Goal: Task Accomplishment & Management: Use online tool/utility

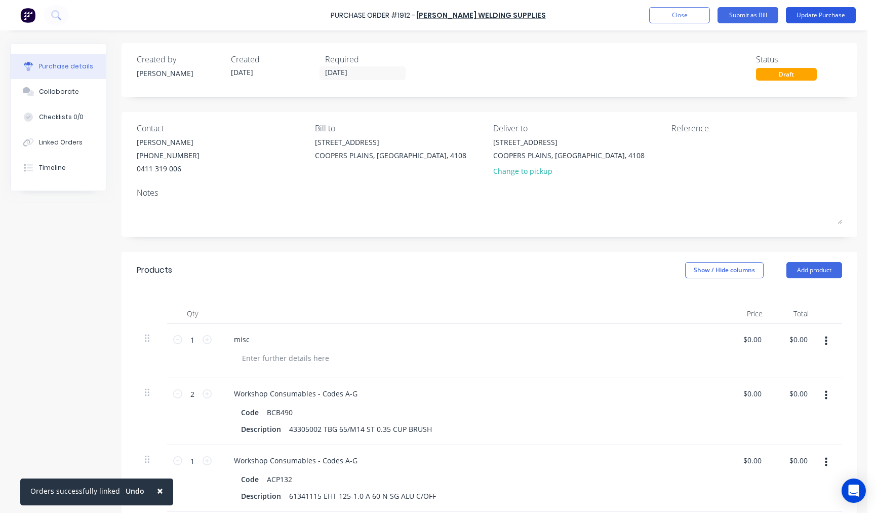
click at [825, 14] on button "Update Purchase" at bounding box center [821, 15] width 70 height 16
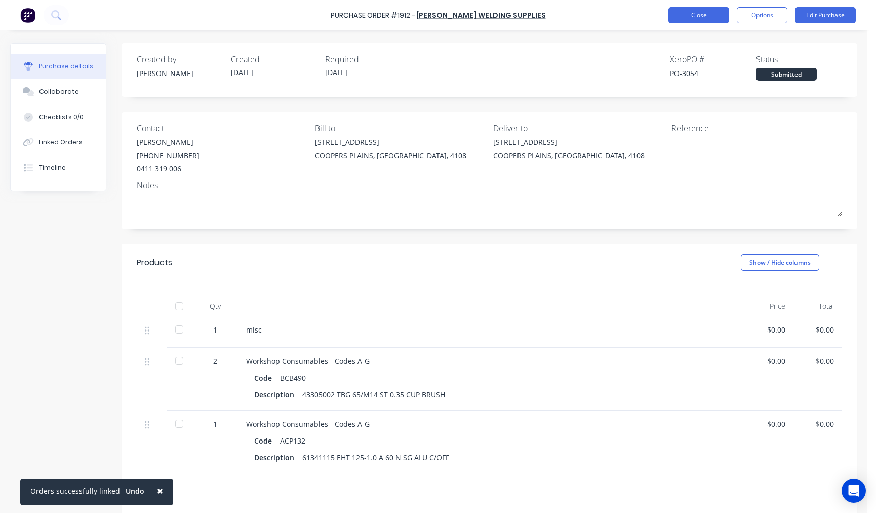
click at [711, 16] on button "Close" at bounding box center [699, 15] width 61 height 16
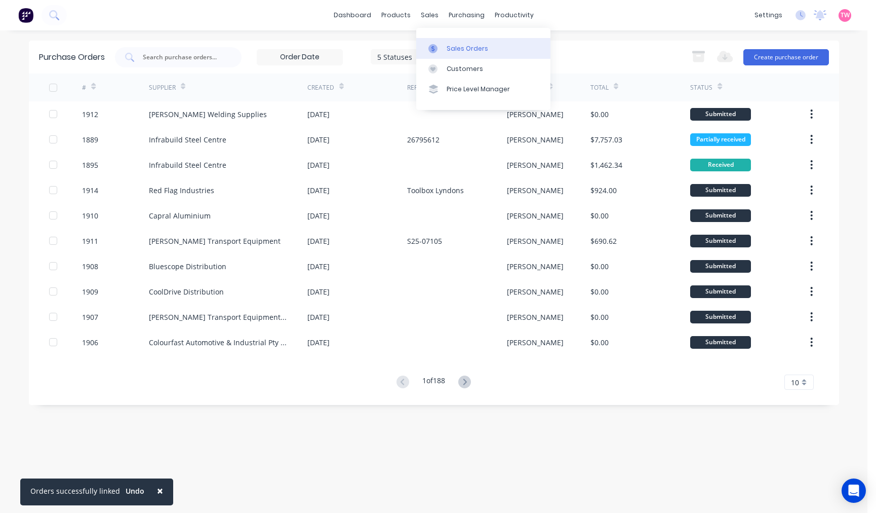
click at [452, 41] on link "Sales Orders" at bounding box center [483, 48] width 134 height 20
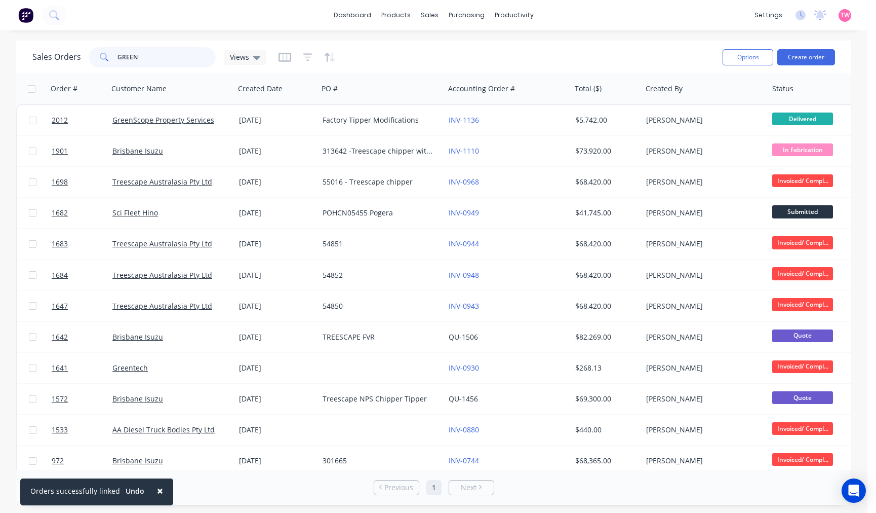
drag, startPoint x: 122, startPoint y: 57, endPoint x: 16, endPoint y: 56, distance: 105.4
click at [16, 56] on div "Sales Orders GREEN Views Options Create order" at bounding box center [433, 57] width 835 height 33
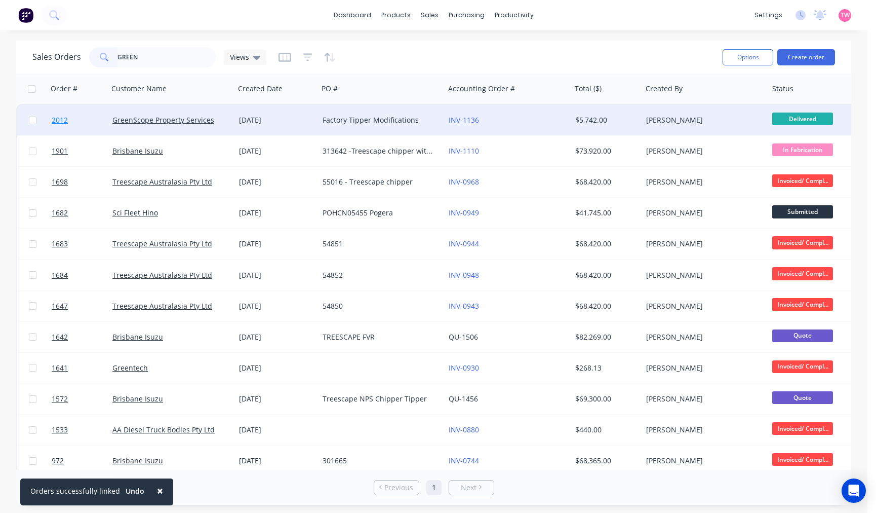
click at [91, 122] on link "2012" at bounding box center [82, 120] width 61 height 30
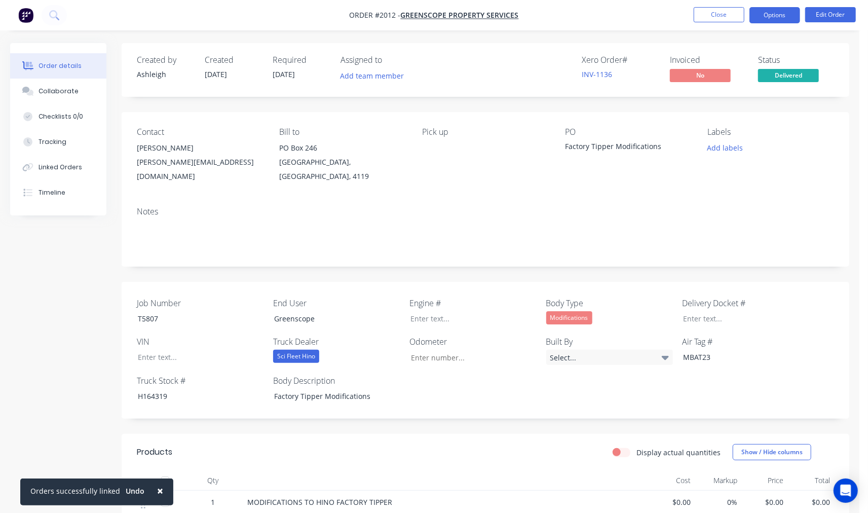
click at [772, 9] on button "Options" at bounding box center [774, 15] width 51 height 16
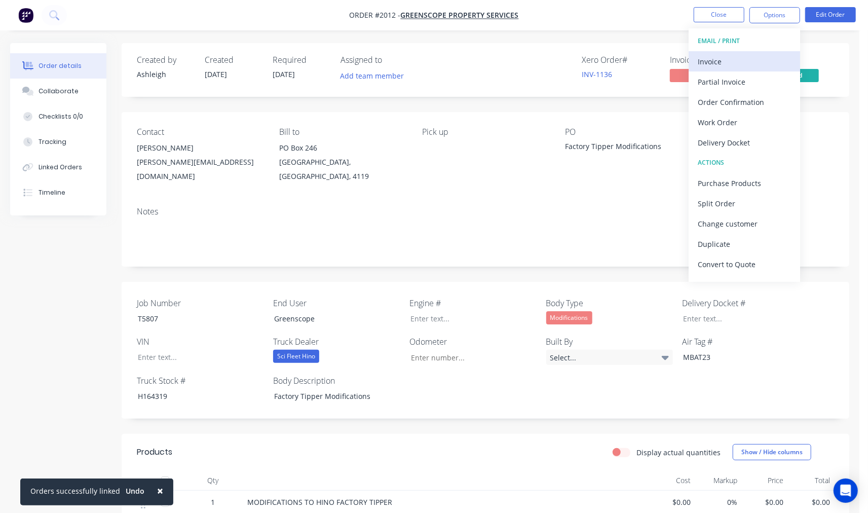
click at [742, 56] on div "Invoice" at bounding box center [744, 61] width 93 height 15
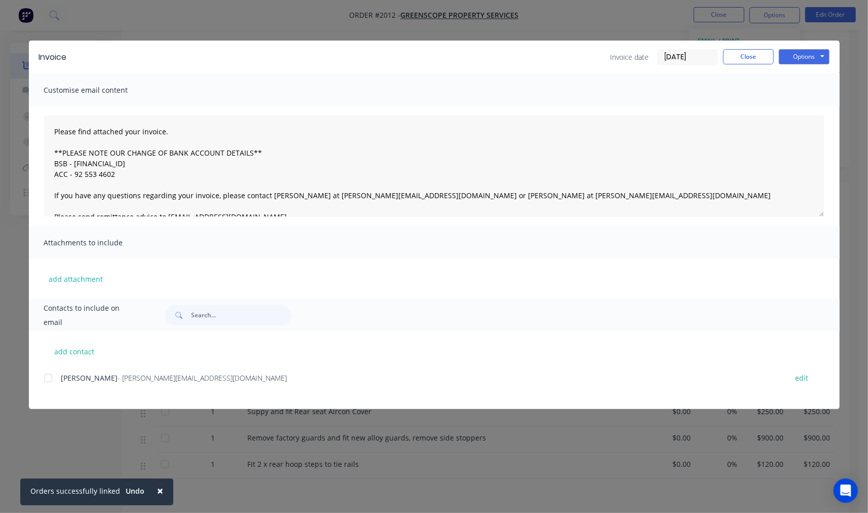
scroll to position [375, 0]
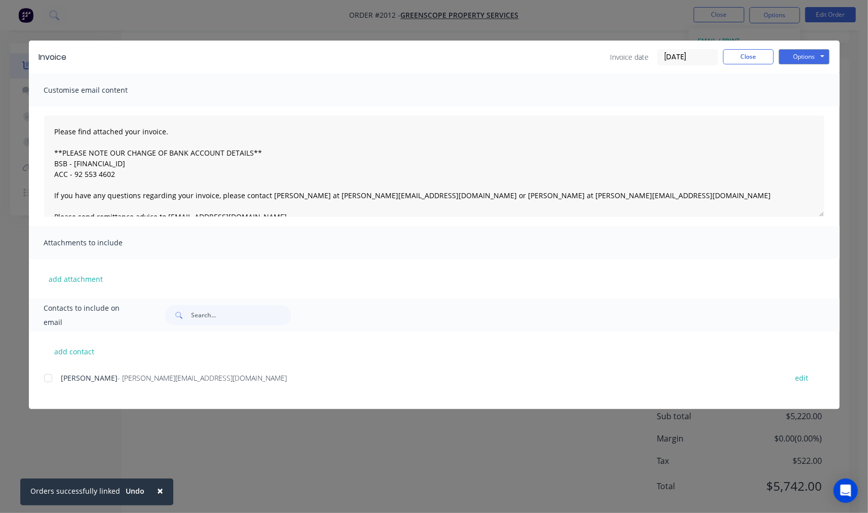
click at [49, 376] on div at bounding box center [48, 378] width 20 height 20
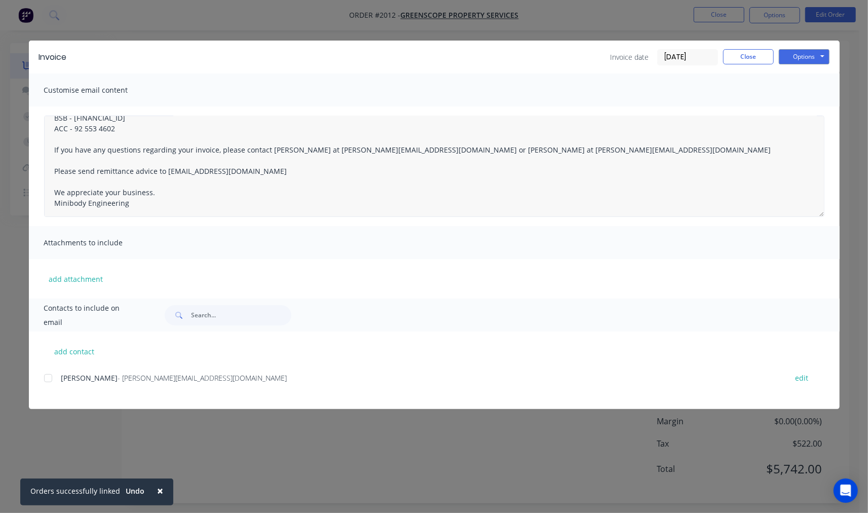
scroll to position [48, 0]
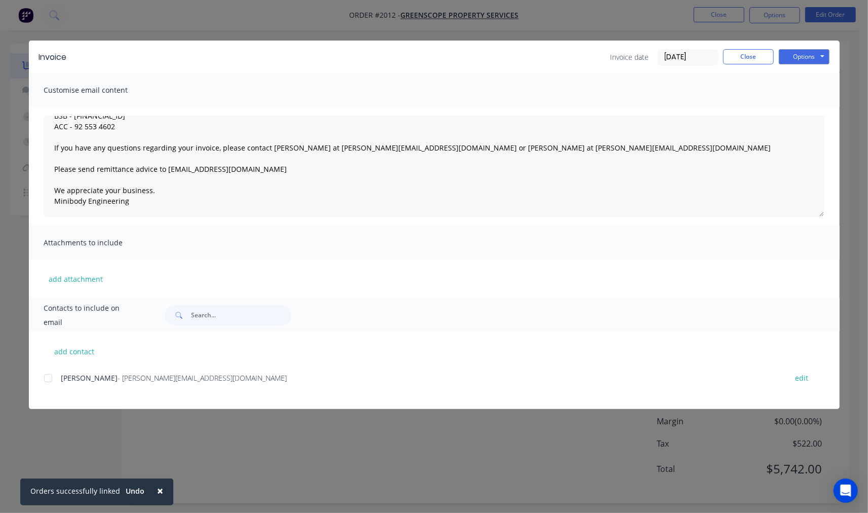
click at [50, 378] on div at bounding box center [48, 378] width 20 height 20
click at [804, 57] on button "Options" at bounding box center [804, 56] width 51 height 15
click at [254, 365] on div "add contact Craig - [EMAIL_ADDRESS][DOMAIN_NAME] edit" at bounding box center [434, 370] width 811 height 78
click at [44, 375] on div at bounding box center [48, 378] width 20 height 20
type textarea "Please find attached your invoice. **PLEASE NOTE OUR CHANGE OF BANK ACCOUNT DET…"
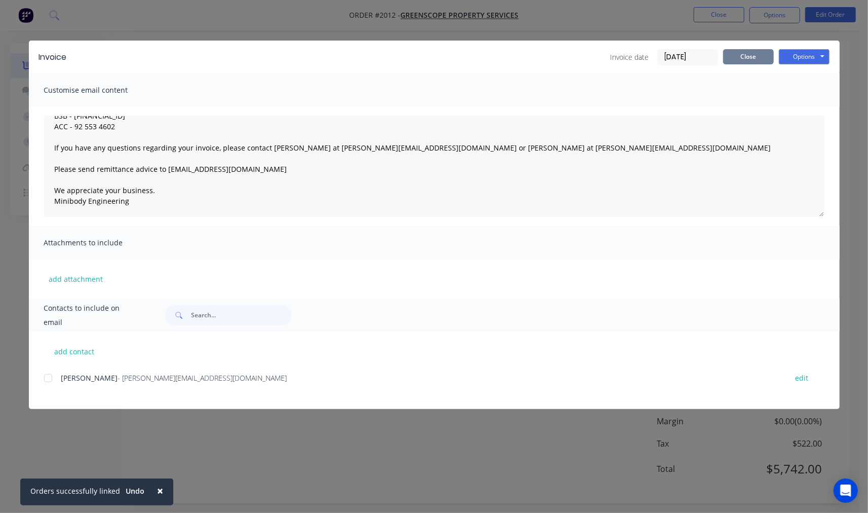
click at [745, 52] on button "Close" at bounding box center [748, 56] width 51 height 15
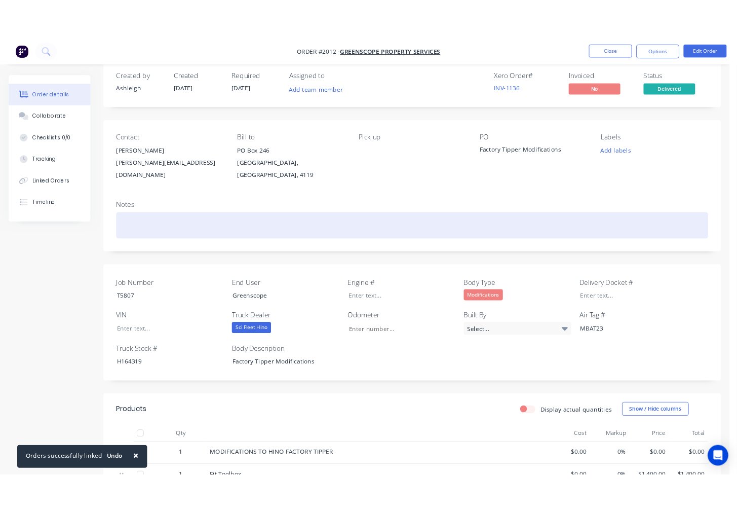
scroll to position [0, 0]
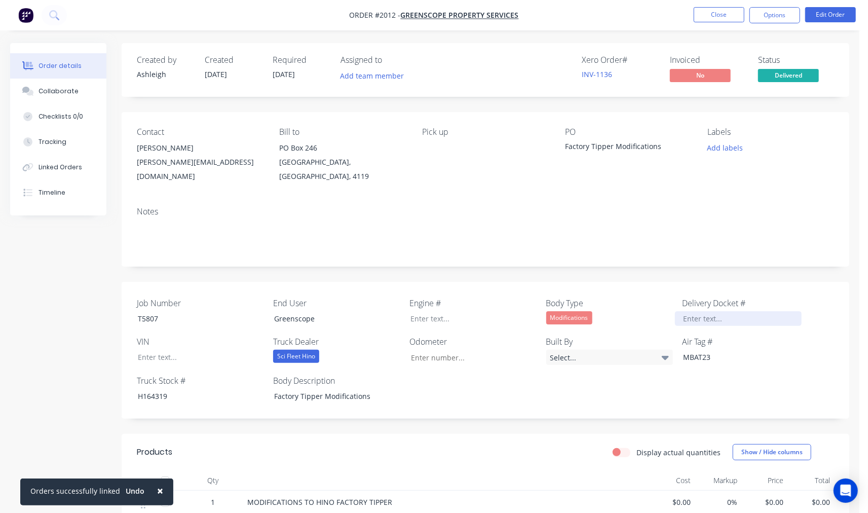
click at [720, 311] on div at bounding box center [738, 318] width 127 height 15
click at [716, 18] on button "Close" at bounding box center [719, 14] width 51 height 15
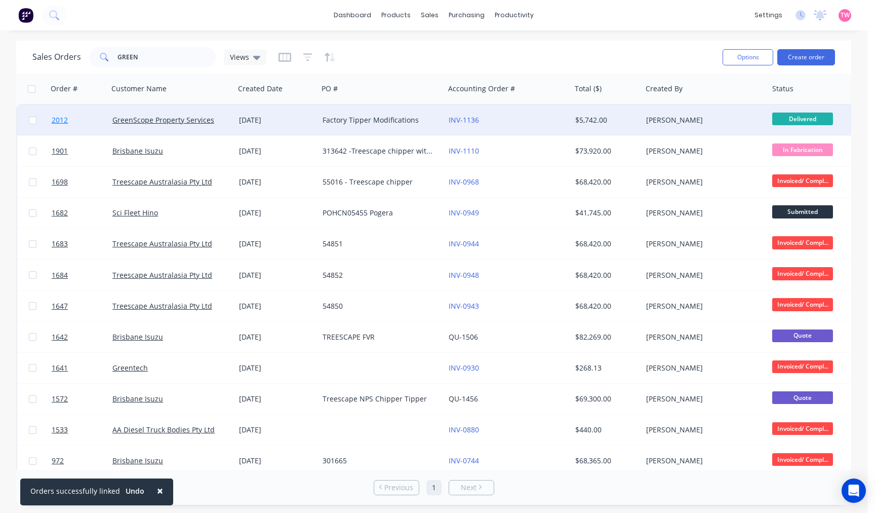
click at [84, 117] on link "2012" at bounding box center [82, 120] width 61 height 30
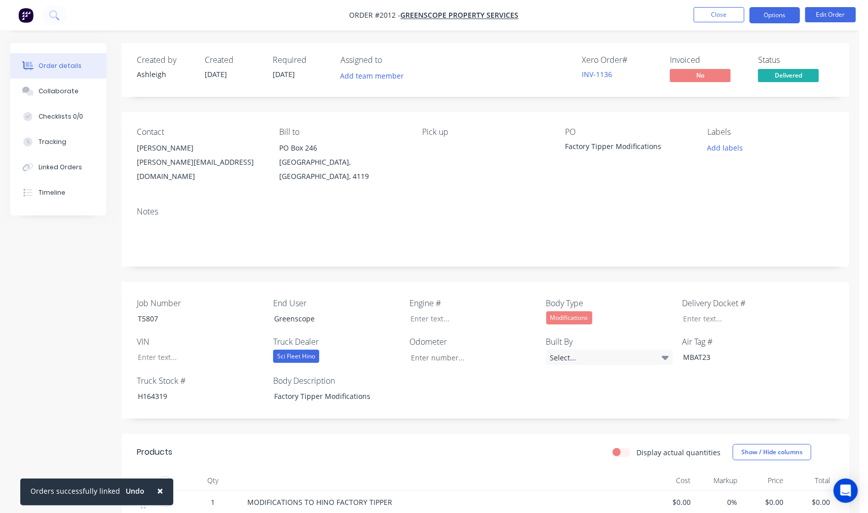
click at [768, 18] on button "Options" at bounding box center [774, 15] width 51 height 16
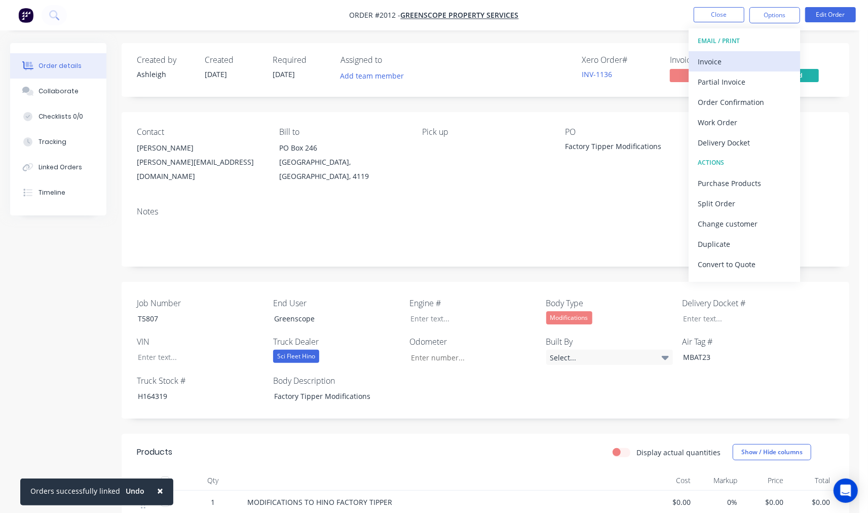
click at [736, 61] on div "Invoice" at bounding box center [744, 61] width 93 height 15
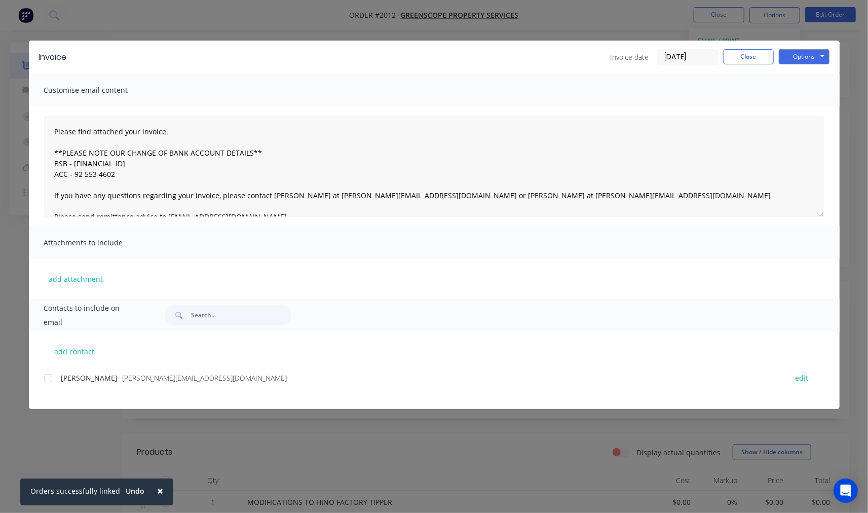
click at [46, 380] on div at bounding box center [48, 378] width 20 height 20
type textarea "Please find attached your invoice. **PLEASE NOTE OUR CHANGE OF BANK ACCOUNT DET…"
click at [748, 56] on button "Close" at bounding box center [748, 56] width 51 height 15
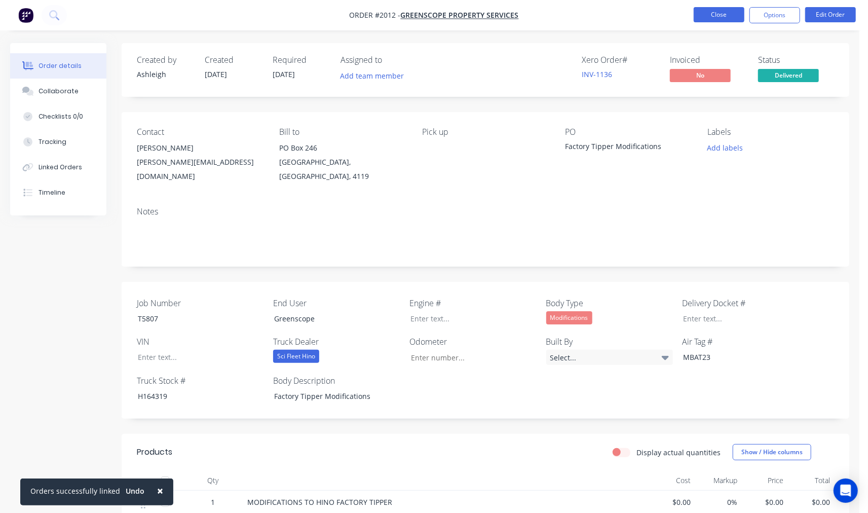
click at [717, 11] on button "Close" at bounding box center [719, 14] width 51 height 15
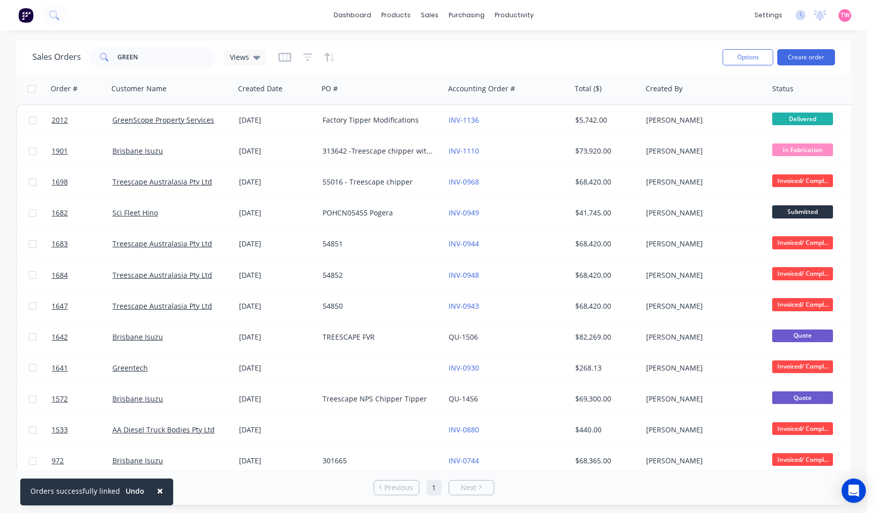
click at [230, 16] on div "dashboard products sales purchasing productivity dashboard products Product Cat…" at bounding box center [434, 15] width 868 height 30
